Goal: Browse casually

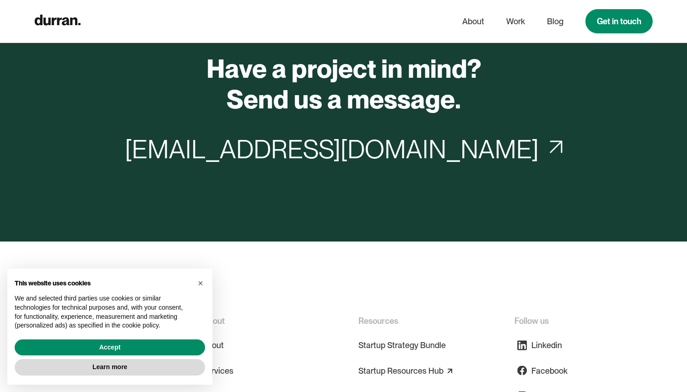
scroll to position [7957, 0]
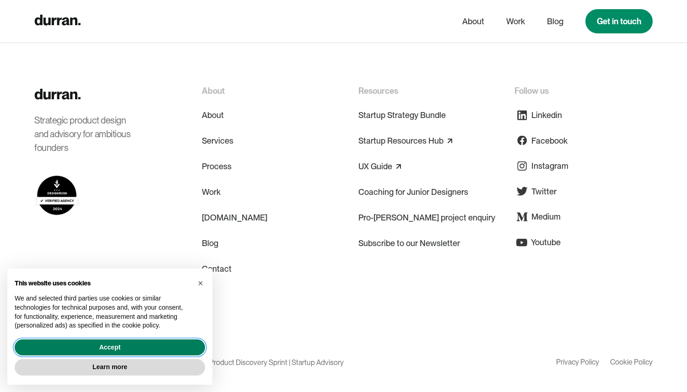
click at [142, 342] on button "Accept" at bounding box center [110, 347] width 190 height 16
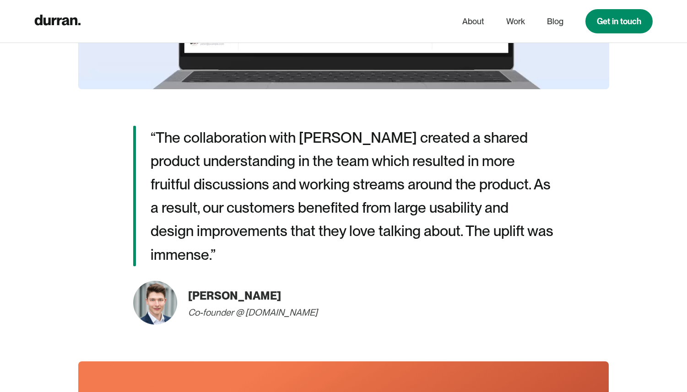
scroll to position [1810, 0]
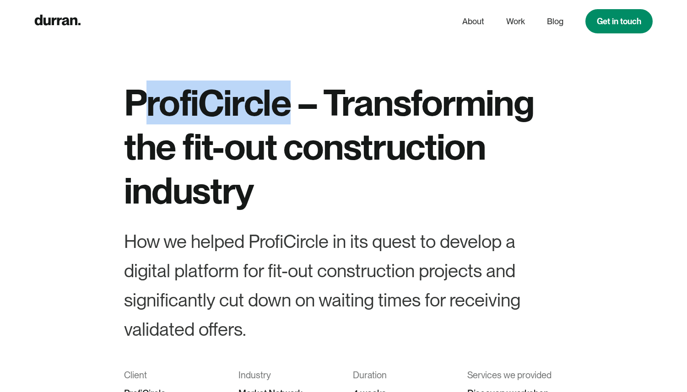
drag, startPoint x: 286, startPoint y: 100, endPoint x: 140, endPoint y: 110, distance: 146.3
click at [140, 111] on h1 "ProfiCircle – Transforming the fit-out construction industry" at bounding box center [343, 147] width 439 height 132
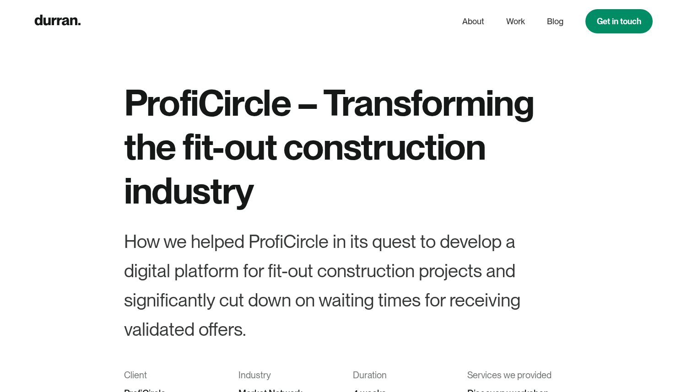
click at [140, 110] on h1 "ProfiCircle – Transforming the fit-out construction industry" at bounding box center [343, 147] width 439 height 132
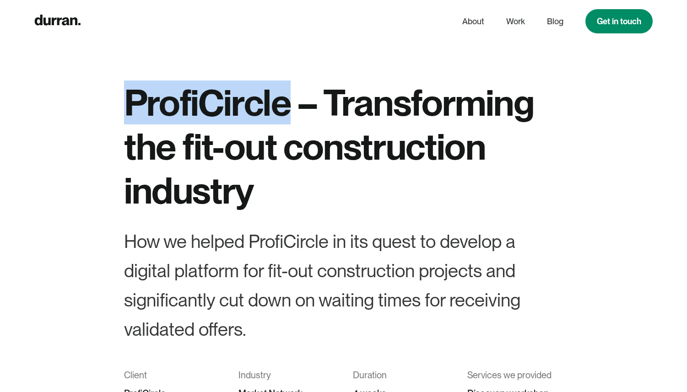
drag, startPoint x: 127, startPoint y: 103, endPoint x: 277, endPoint y: 102, distance: 149.6
click at [280, 102] on h1 "ProfiCircle – Transforming the fit-out construction industry" at bounding box center [343, 147] width 439 height 132
copy h1 "ProfiCircle"
